Goal: Task Accomplishment & Management: Manage account settings

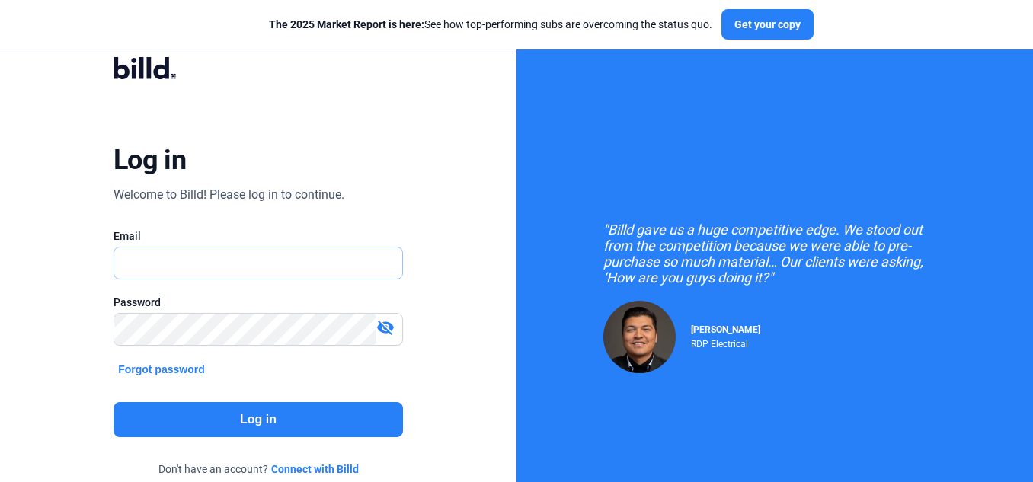
click at [266, 261] on input "text" at bounding box center [258, 263] width 288 height 31
type input "[PERSON_NAME][EMAIL_ADDRESS][DOMAIN_NAME]"
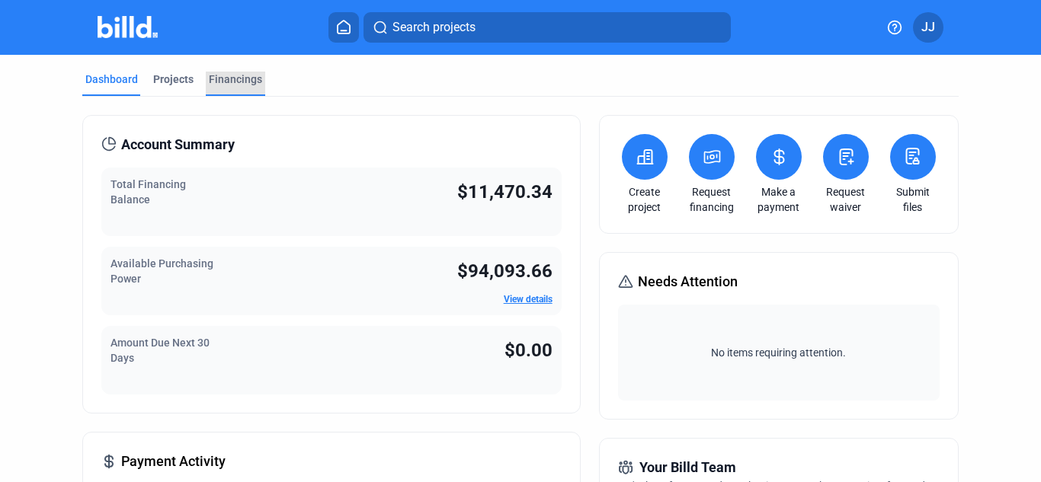
click at [228, 78] on div "Financings" at bounding box center [235, 79] width 53 height 15
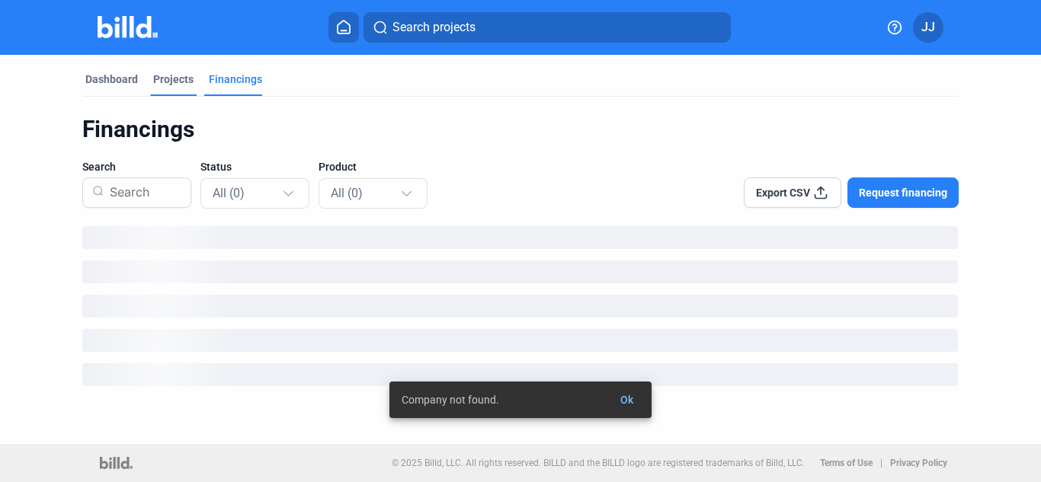
click at [165, 79] on div "Projects" at bounding box center [173, 79] width 40 height 15
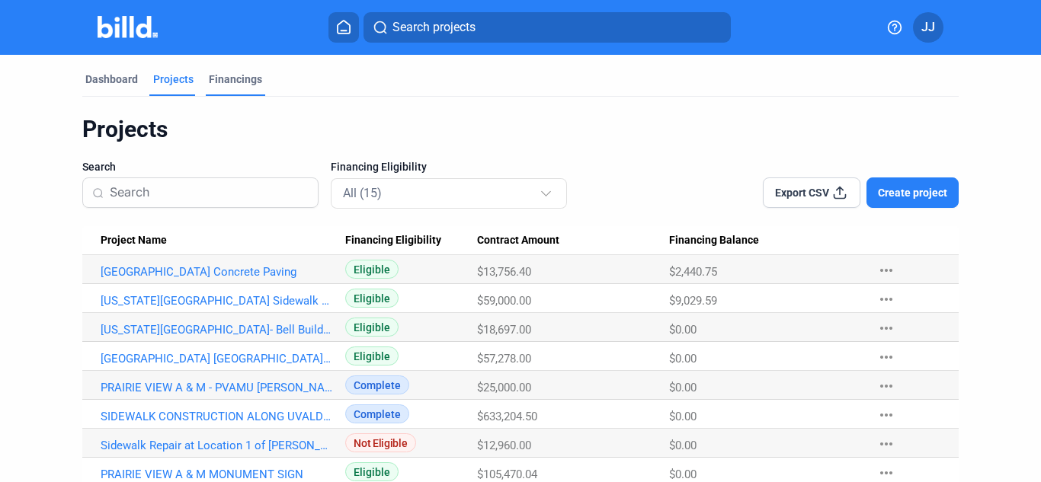
click at [226, 86] on div "Financings" at bounding box center [235, 79] width 53 height 15
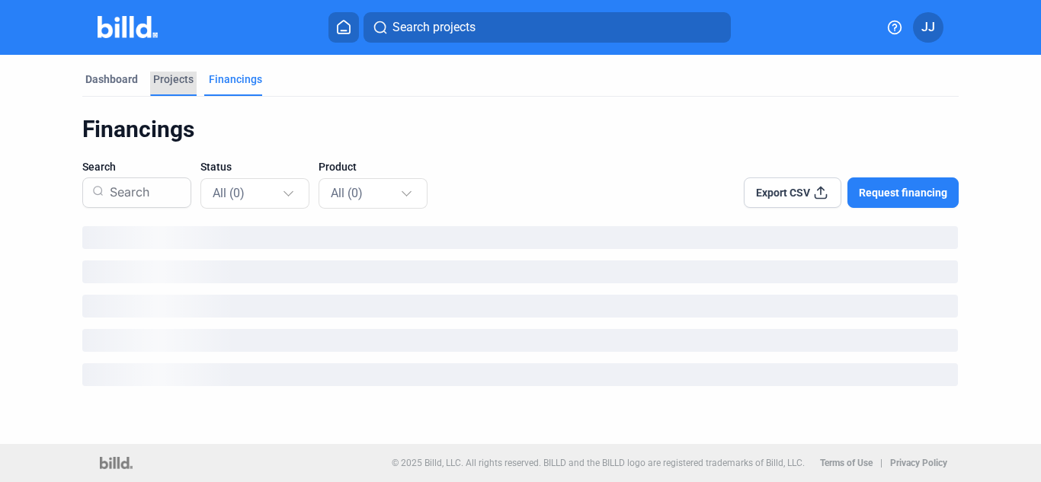
click at [170, 82] on div "Projects" at bounding box center [173, 79] width 40 height 15
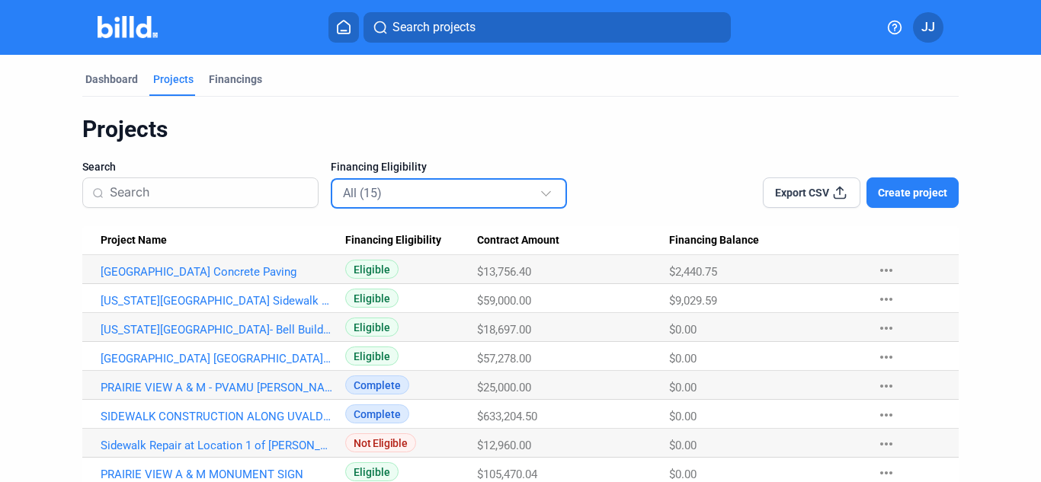
click at [414, 183] on div "All (15)" at bounding box center [441, 193] width 197 height 20
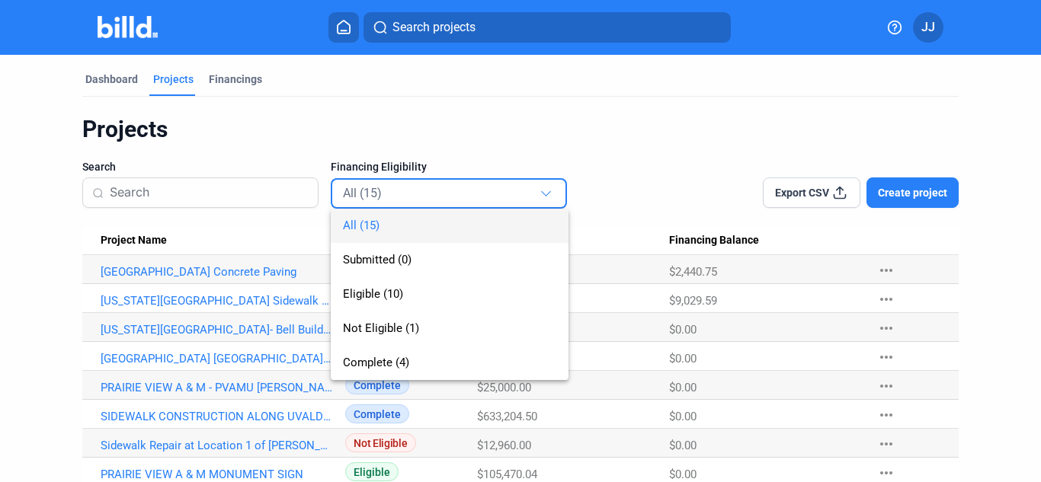
click at [444, 155] on div at bounding box center [520, 241] width 1041 height 482
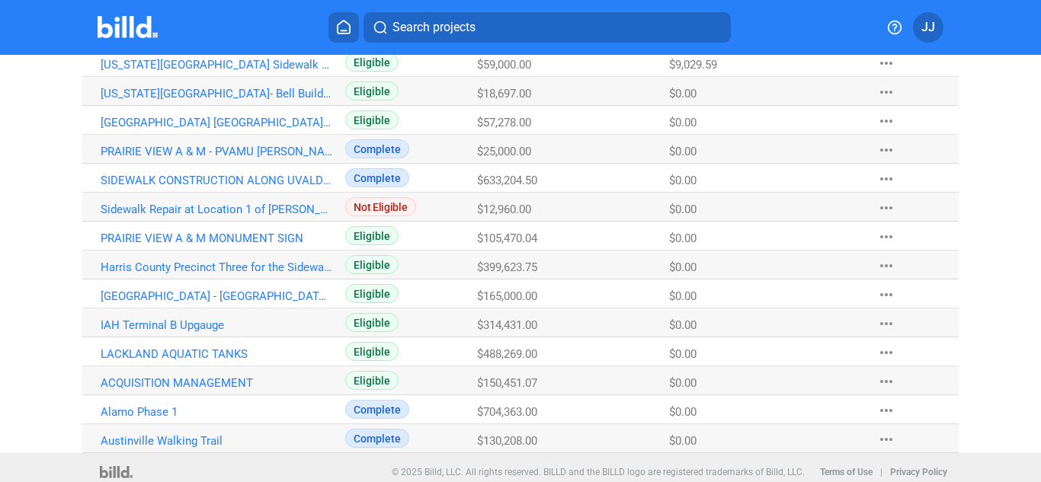
scroll to position [245, 0]
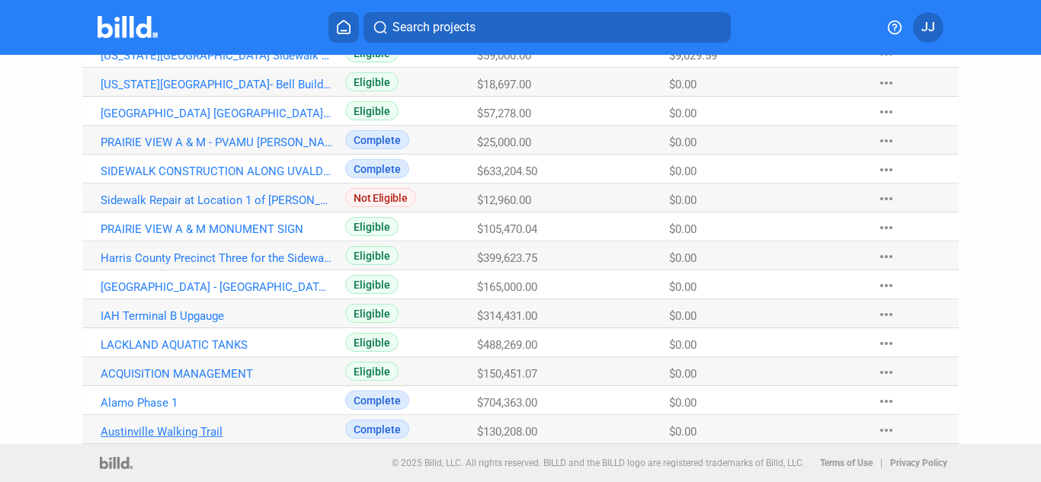
click at [146, 433] on link "Austinville Walking Trail" at bounding box center [217, 432] width 232 height 14
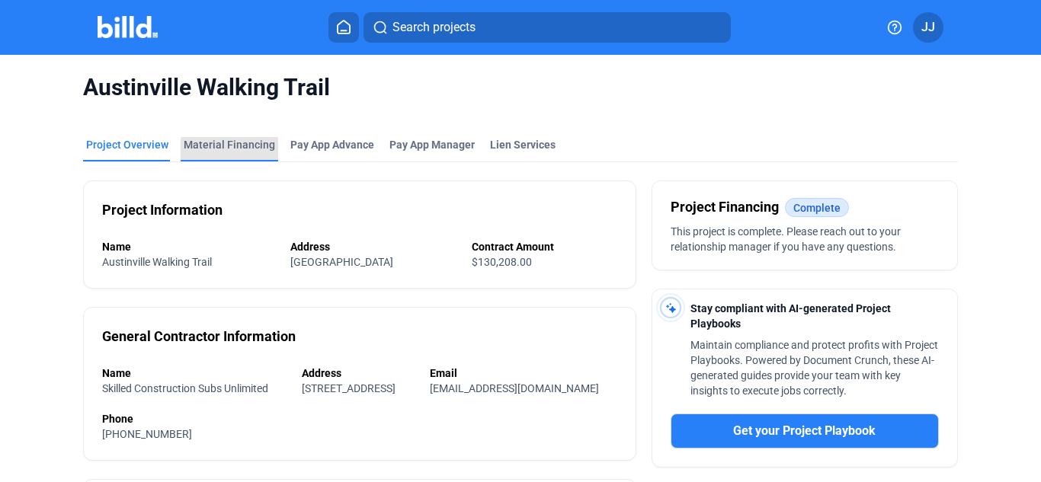
click at [257, 155] on div "Material Financing" at bounding box center [230, 149] width 98 height 24
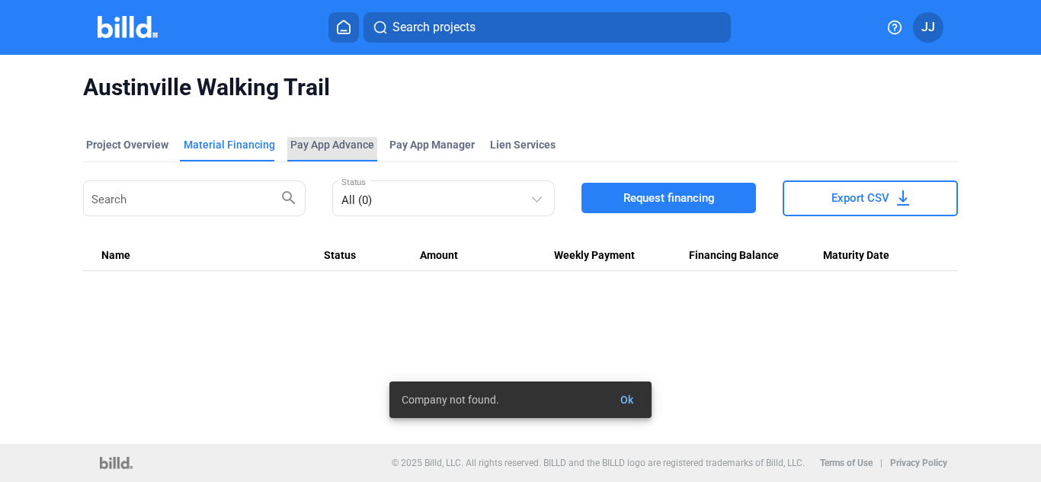
click at [307, 149] on div "Pay App Advance" at bounding box center [332, 144] width 84 height 15
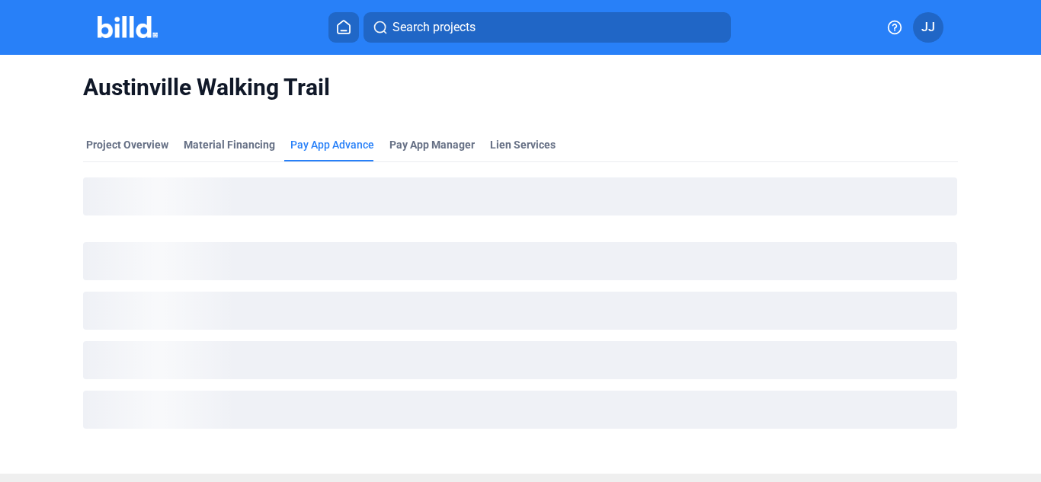
click at [619, 392] on ngx-skeleton-loader at bounding box center [520, 358] width 874 height 161
click at [347, 145] on div "Pay App Advance" at bounding box center [332, 144] width 84 height 15
click at [435, 145] on span "Pay App Manager" at bounding box center [431, 144] width 85 height 15
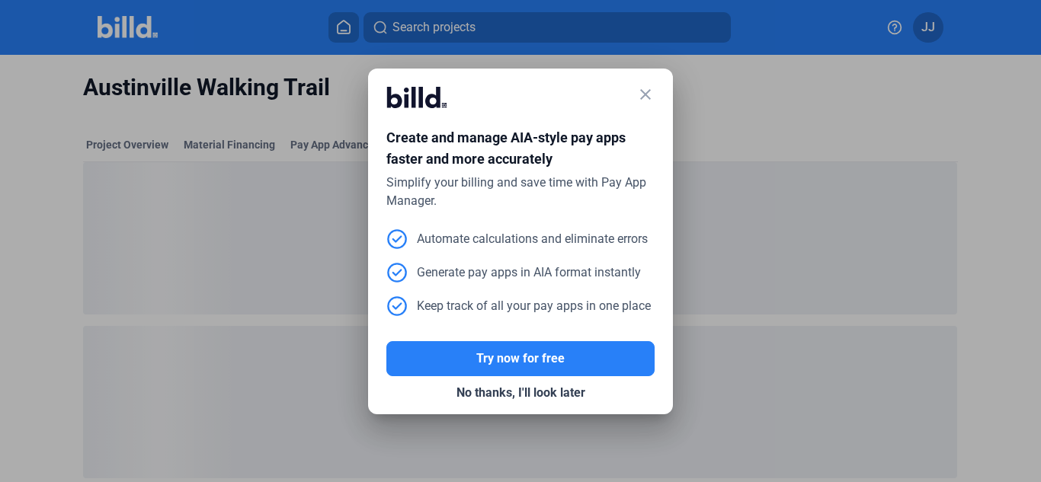
click at [642, 98] on mat-icon "close" at bounding box center [645, 94] width 18 height 18
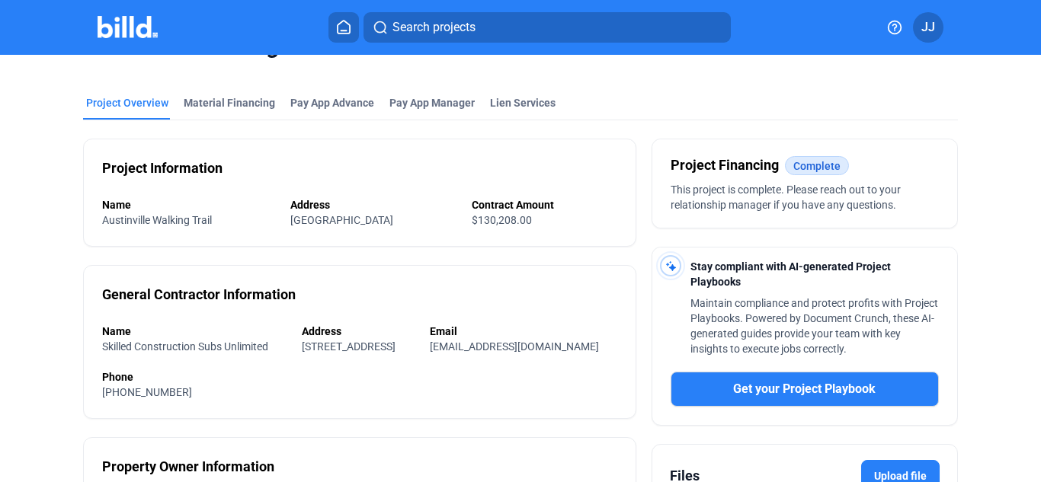
scroll to position [25, 0]
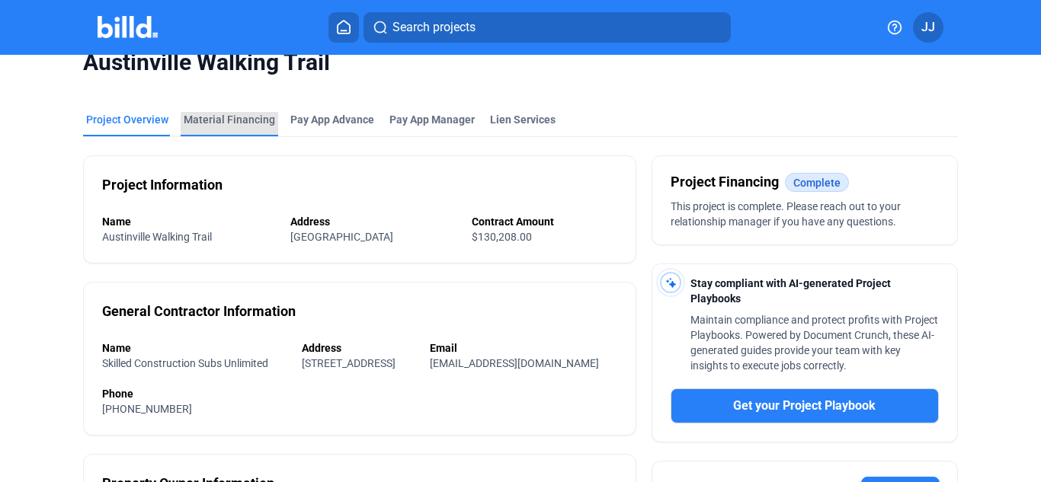
click at [242, 125] on div "Material Financing" at bounding box center [229, 119] width 91 height 15
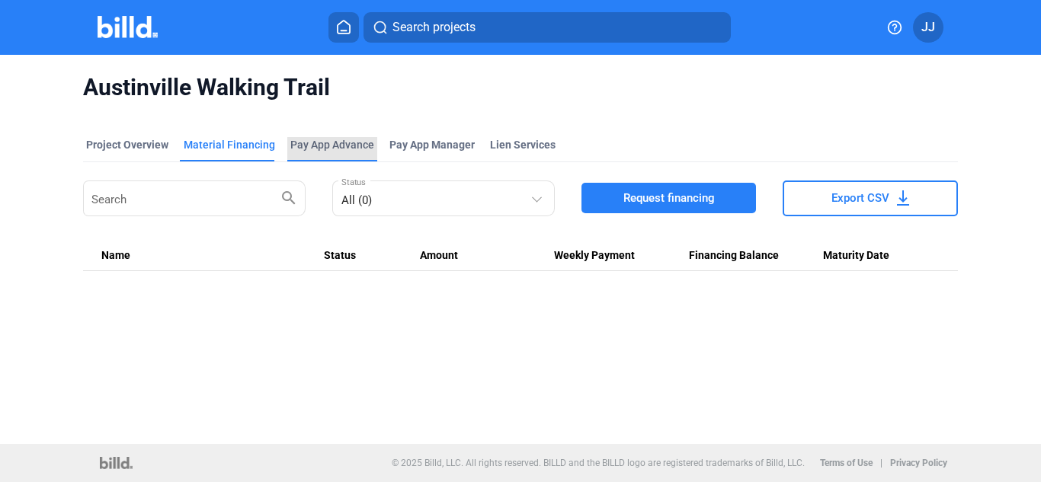
click at [332, 149] on div "Pay App Advance" at bounding box center [332, 144] width 84 height 15
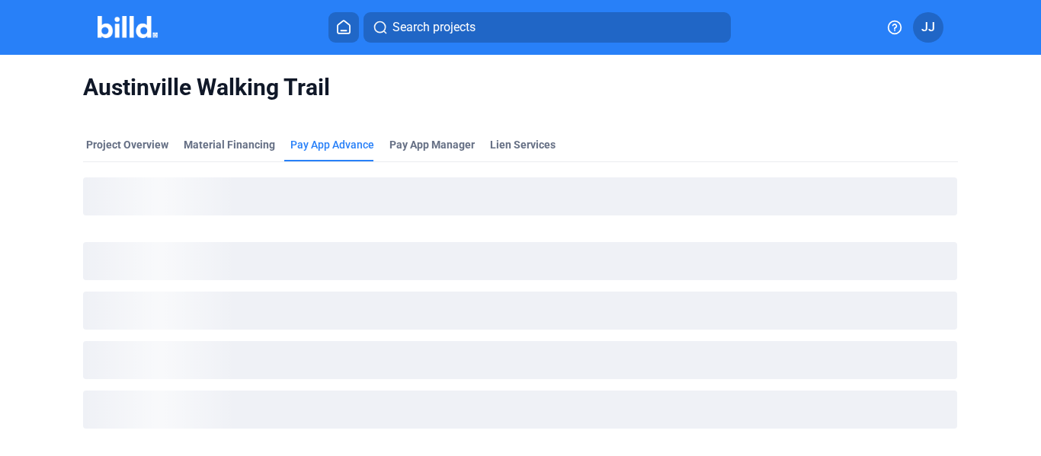
scroll to position [59, 0]
